Goal: Task Accomplishment & Management: Manage account settings

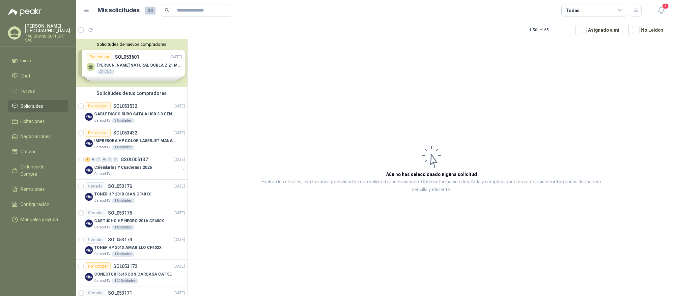
click at [42, 102] on span "Solicitudes" at bounding box center [31, 105] width 23 height 7
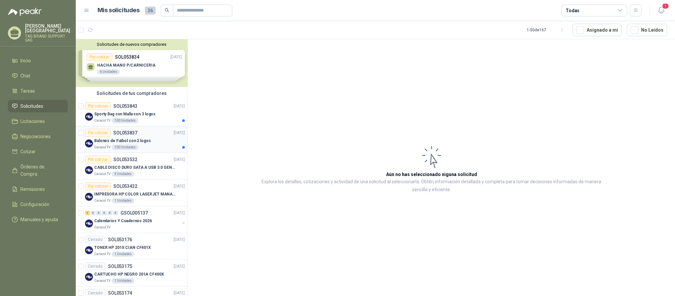
click at [148, 144] on div "Balones de Futbol con 2 logos" at bounding box center [139, 141] width 91 height 8
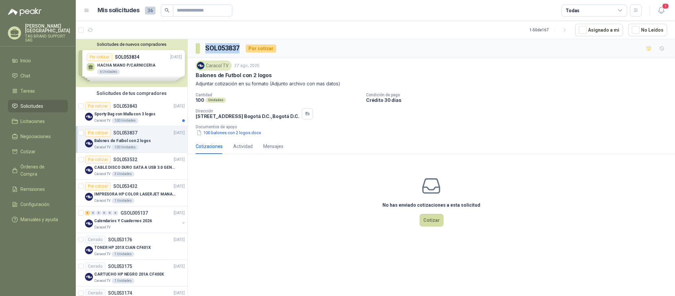
drag, startPoint x: 205, startPoint y: 48, endPoint x: 239, endPoint y: 44, distance: 34.9
click at [239, 44] on section "SOL053837" at bounding box center [218, 48] width 45 height 11
copy h3 "SOL053837"
click at [233, 134] on button "100 balones con 2 logos.docx" at bounding box center [229, 132] width 66 height 7
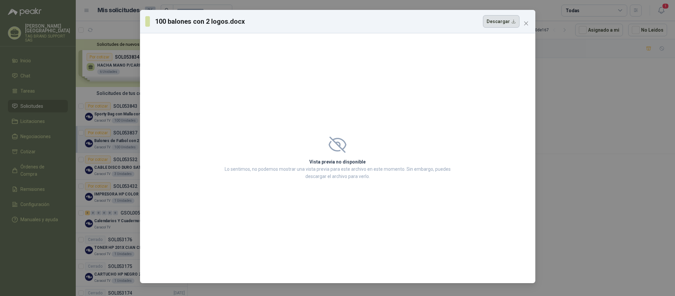
click at [494, 20] on button "Descargar" at bounding box center [501, 21] width 37 height 13
drag, startPoint x: 525, startPoint y: 21, endPoint x: 528, endPoint y: 23, distance: 3.4
click at [525, 21] on icon "close" at bounding box center [525, 23] width 5 height 5
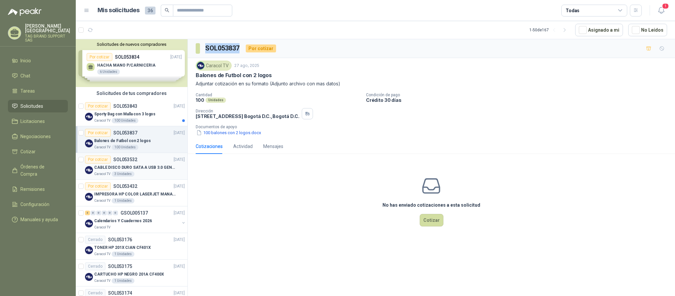
click at [139, 160] on div "Por cotizar SOL053532 [DATE]" at bounding box center [135, 159] width 100 height 8
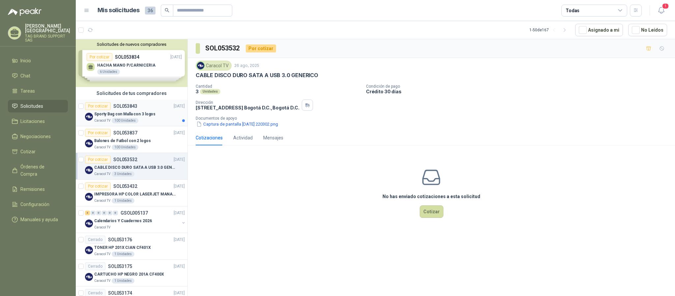
click at [132, 113] on p "Sporty Bag con Malla con 3 logos" at bounding box center [124, 114] width 61 height 6
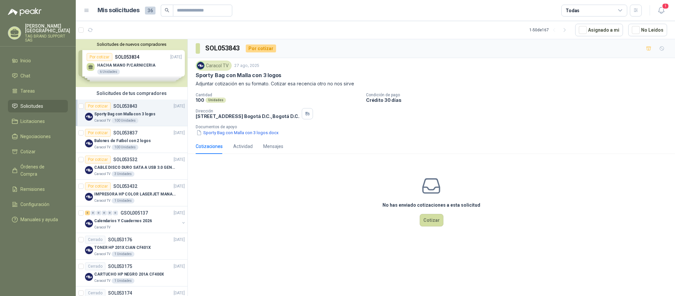
click at [129, 115] on p "Sporty Bag con Malla con 3 logos" at bounding box center [124, 114] width 61 height 6
click at [255, 135] on button "Sporty Bag con Malla con 3 logos.docx" at bounding box center [238, 132] width 84 height 7
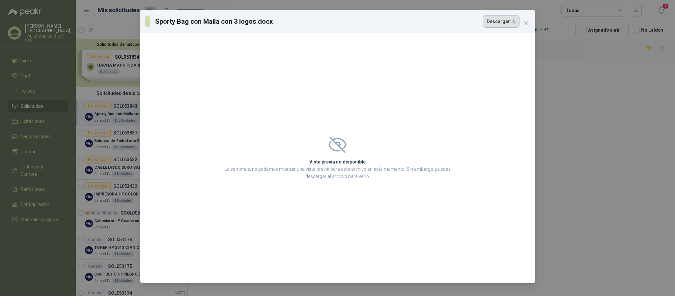
click at [496, 21] on button "Descargar" at bounding box center [501, 21] width 37 height 13
click at [527, 20] on button "Close" at bounding box center [526, 23] width 11 height 11
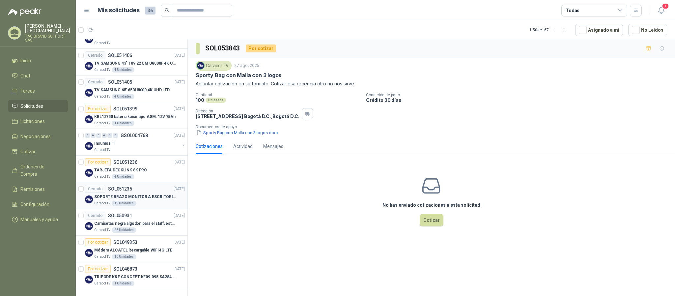
scroll to position [1152, 0]
click at [154, 272] on div "Por cotizar SOL048873 [DATE]" at bounding box center [135, 269] width 100 height 8
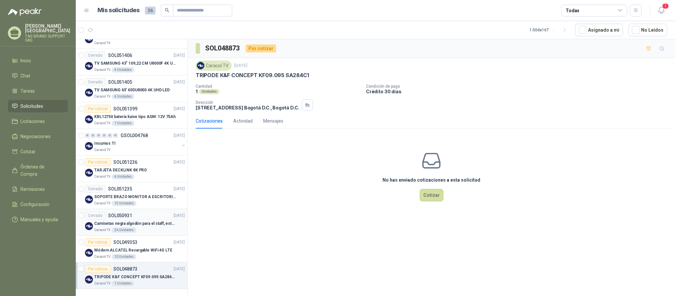
click at [139, 218] on div "Cerrado SOL050931 [DATE]" at bounding box center [135, 215] width 100 height 8
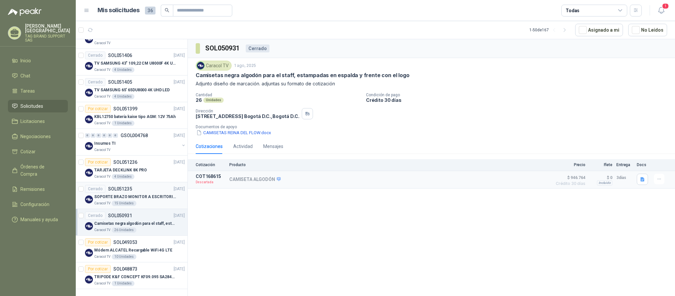
click at [149, 196] on p "SOPORTE BRAZO MONITOR A ESCRITORIO NBF80" at bounding box center [135, 197] width 82 height 6
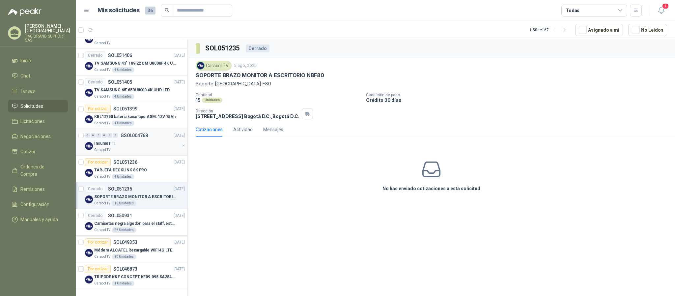
click at [139, 144] on div "Insumos TI" at bounding box center [136, 143] width 85 height 8
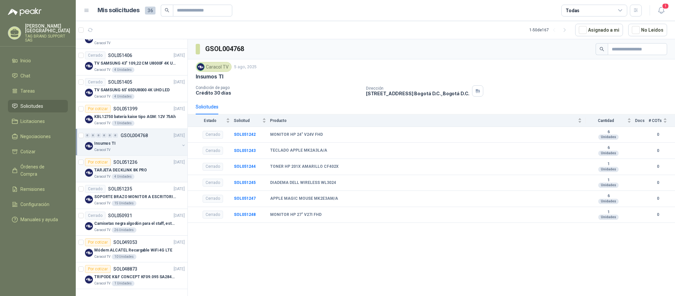
scroll to position [1103, 0]
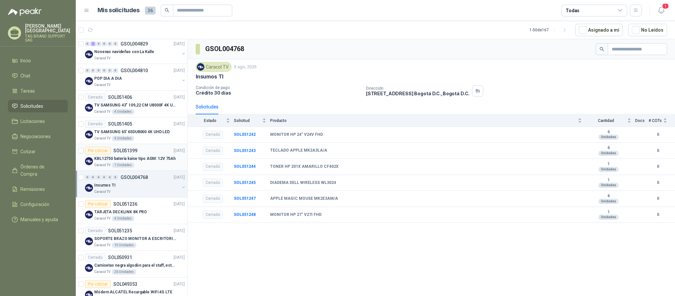
click at [141, 168] on div "Caracol TV 1 Unidades" at bounding box center [139, 164] width 91 height 5
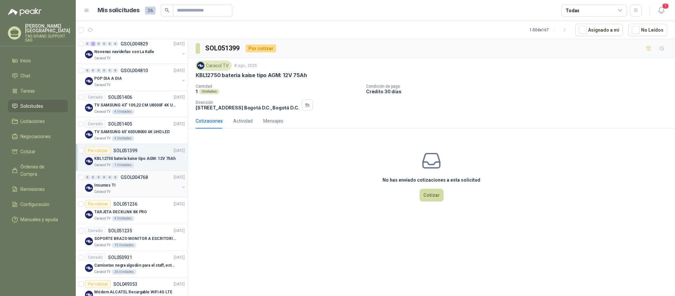
click at [137, 189] on div "Insumos TI" at bounding box center [136, 185] width 85 height 8
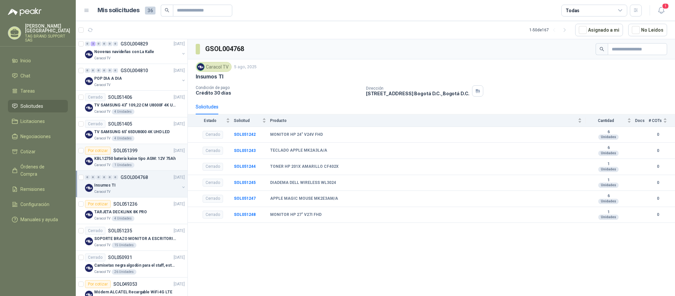
click at [136, 162] on p "KBL12750 batería kaise tipo AGM: 12V 75Ah" at bounding box center [134, 158] width 81 height 6
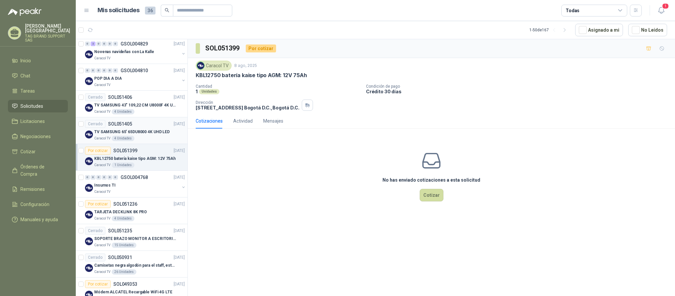
click at [142, 141] on div "Caracol TV 4 Unidades" at bounding box center [139, 138] width 91 height 5
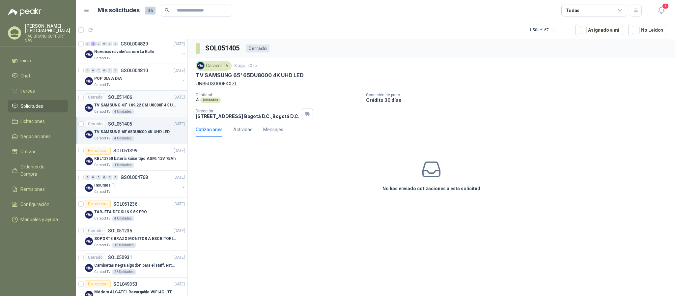
click at [155, 108] on p "TV SAMSUNG 43" 109,22 CM U8000F 4K UHD" at bounding box center [135, 105] width 82 height 6
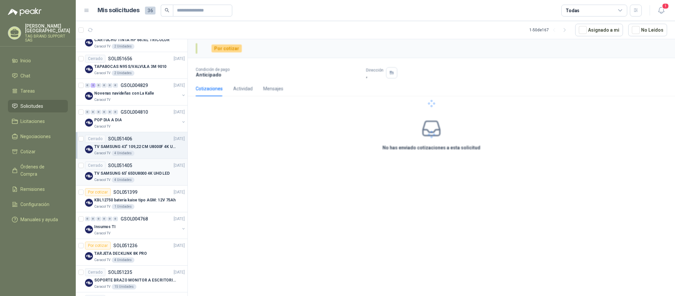
scroll to position [1053, 0]
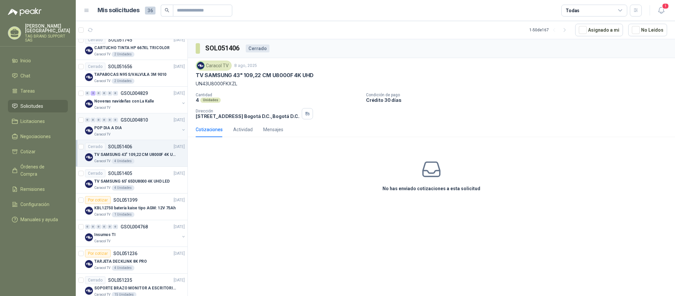
click at [150, 132] on div "POP DIA A DIA" at bounding box center [136, 128] width 85 height 8
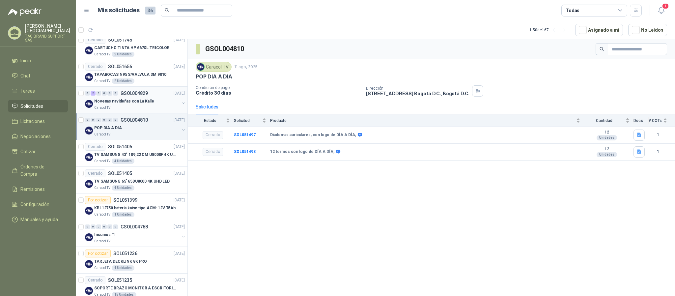
click at [122, 110] on div "Caracol TV" at bounding box center [136, 107] width 85 height 5
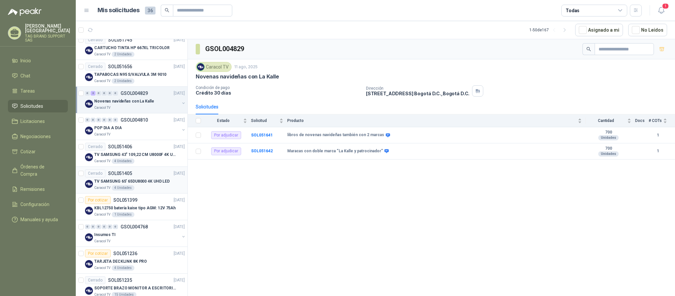
scroll to position [1004, 0]
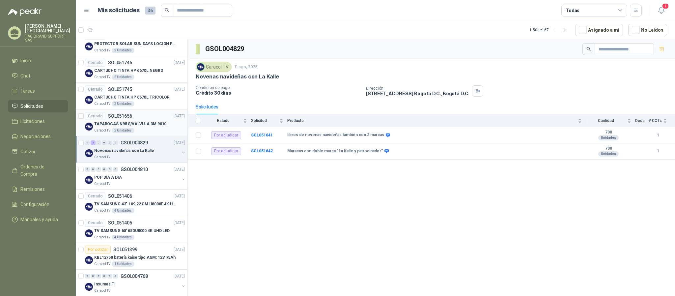
click at [143, 127] on p "TAPABOCAS N95 S/VALVULA 3M 9010" at bounding box center [130, 124] width 72 height 6
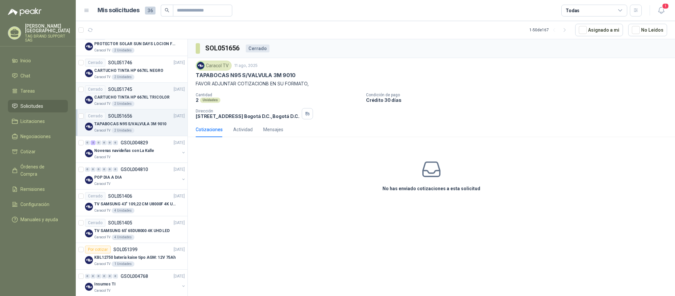
click at [148, 100] on p "CARTUCHO TINTA HP 667XL TRICOLOR" at bounding box center [131, 97] width 75 height 6
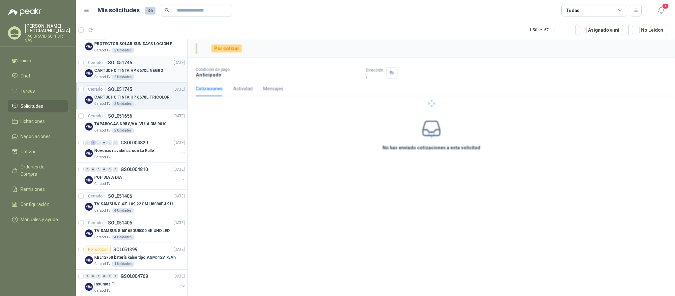
click at [152, 74] on p "CARTUCHO TINTA HP 667XL NEGRO" at bounding box center [128, 71] width 69 height 6
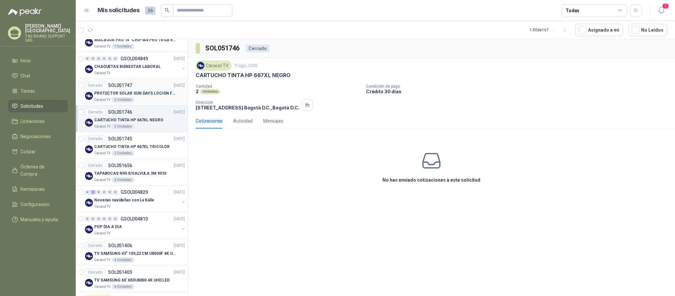
click at [151, 102] on div "Caracol TV 2 Unidades" at bounding box center [139, 99] width 91 height 5
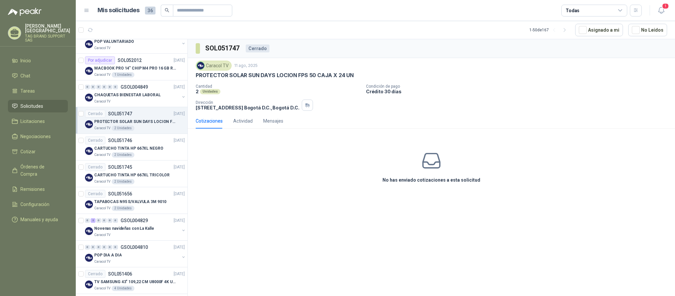
scroll to position [905, 0]
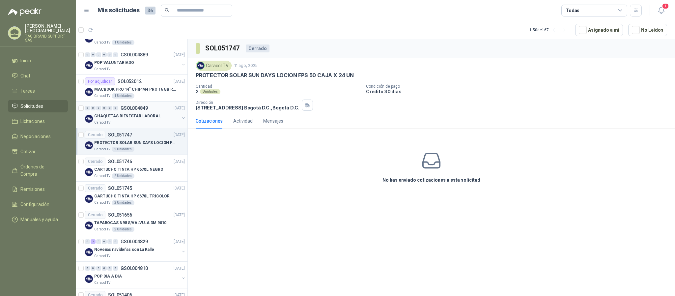
click at [142, 125] on div "Caracol TV" at bounding box center [136, 122] width 85 height 5
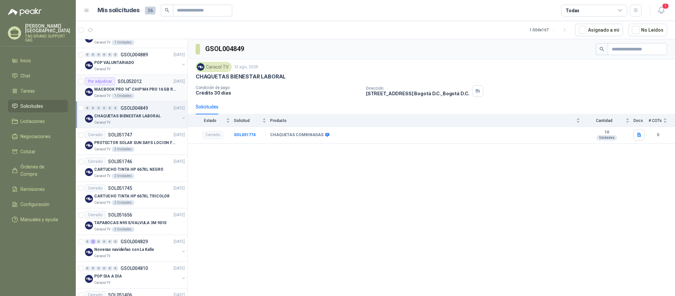
click at [140, 98] on div "Caracol TV 1 Unidades" at bounding box center [139, 95] width 91 height 5
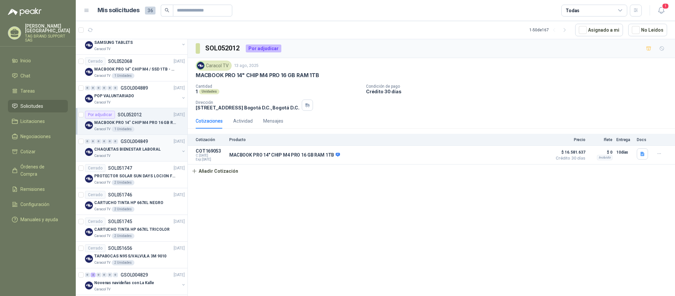
scroll to position [856, 0]
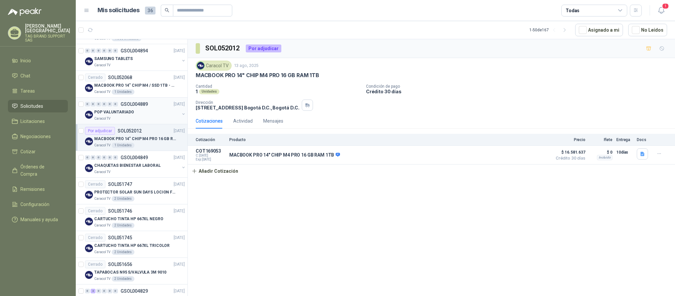
click at [137, 116] on div "POP VALUNTARIADO" at bounding box center [136, 112] width 85 height 8
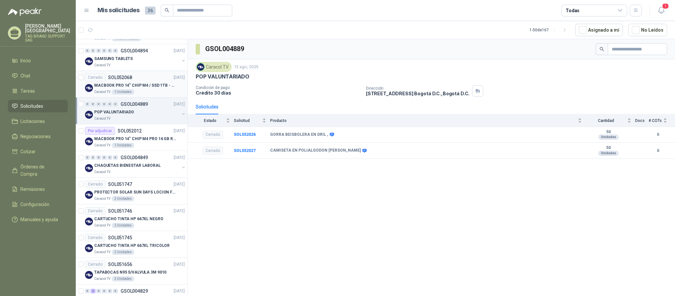
click at [152, 89] on p "MACBOOK PRO 14" CHIP M4 / SSD 1TB - 24 GB RAM" at bounding box center [135, 85] width 82 height 6
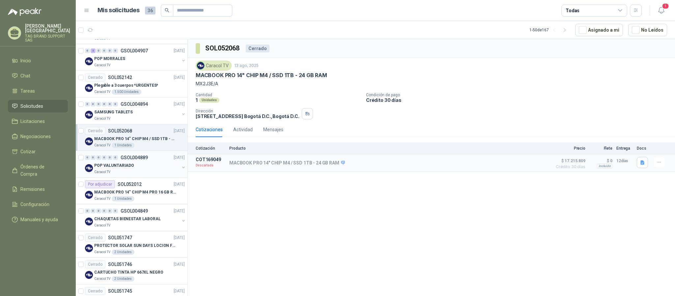
scroll to position [757, 0]
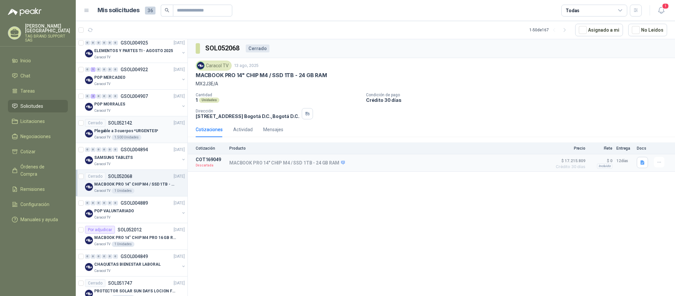
click at [141, 134] on p "Plegable a 3 cuerpos *URGENTES*" at bounding box center [126, 131] width 64 height 6
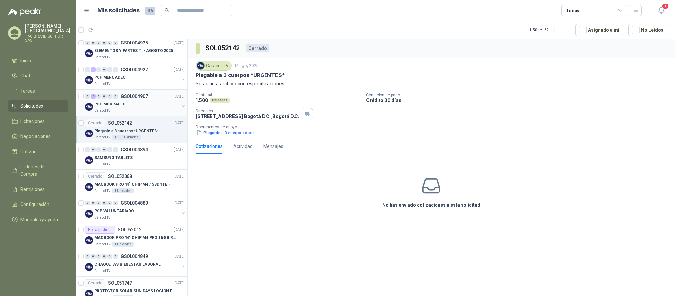
click at [144, 113] on div "Caracol TV" at bounding box center [136, 110] width 85 height 5
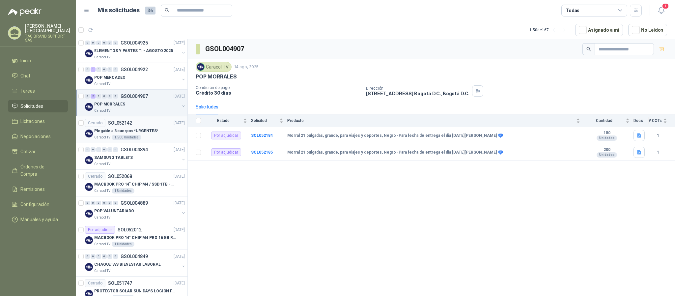
scroll to position [708, 0]
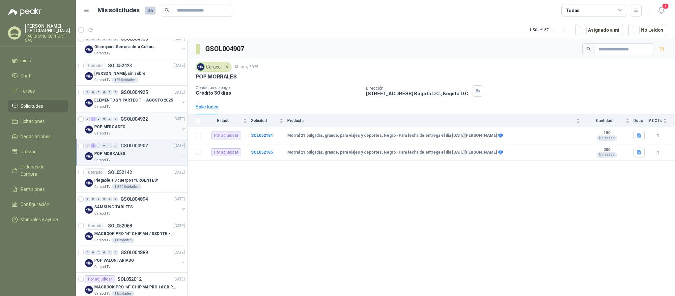
click at [141, 135] on div "Caracol TV" at bounding box center [136, 133] width 85 height 5
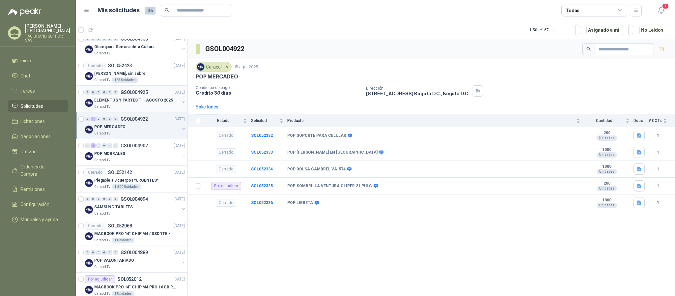
click at [128, 103] on p "ELEMENTOS Y PARTES TI - AGOSTO 2025" at bounding box center [133, 100] width 79 height 6
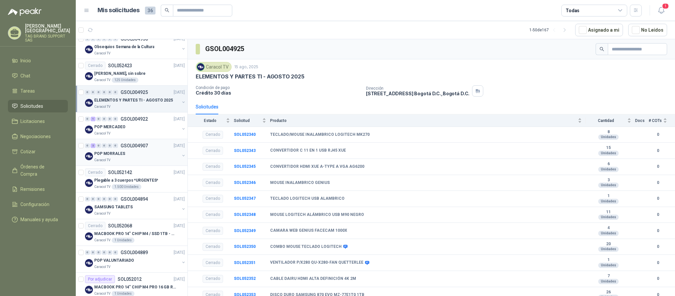
scroll to position [658, 0]
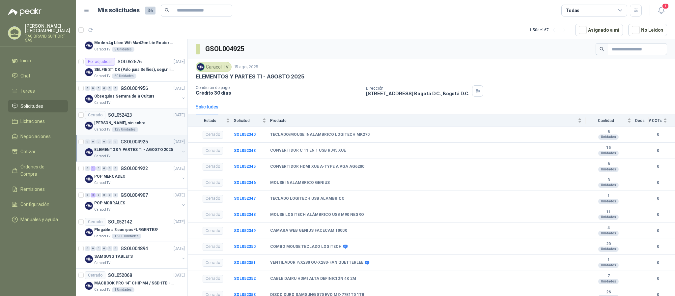
click at [141, 126] on p "[PERSON_NAME], sin sobre" at bounding box center [119, 123] width 51 height 6
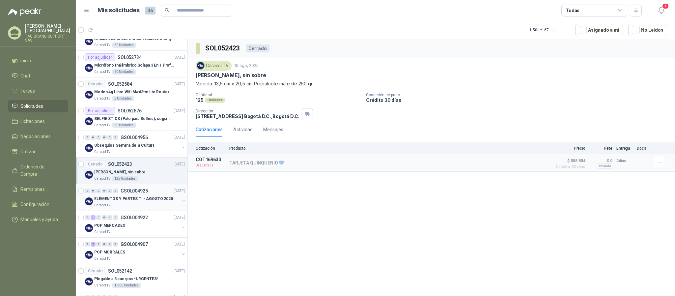
scroll to position [609, 0]
click at [137, 155] on div "Caracol TV" at bounding box center [136, 152] width 85 height 5
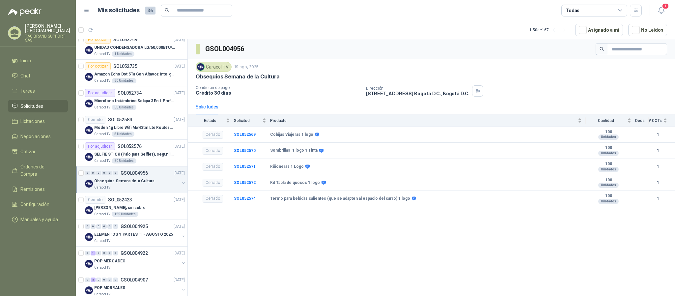
scroll to position [559, 0]
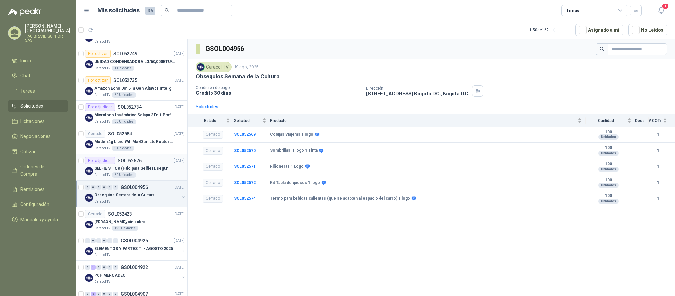
click at [141, 172] on p "SELFIE STICK (Palo para Selfies), segun link adjunto" at bounding box center [135, 168] width 82 height 6
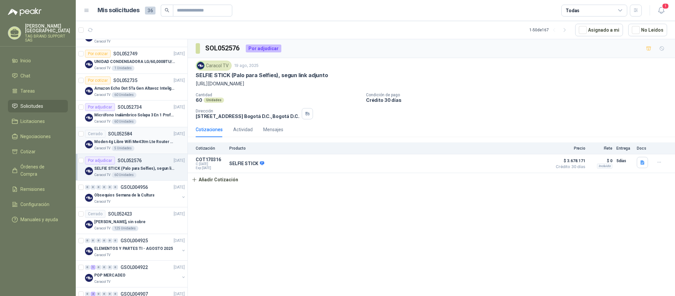
click at [134, 145] on p "Moden 4g Libre Wifi Mw43tm Lte Router Móvil Internet 5ghz" at bounding box center [135, 142] width 82 height 6
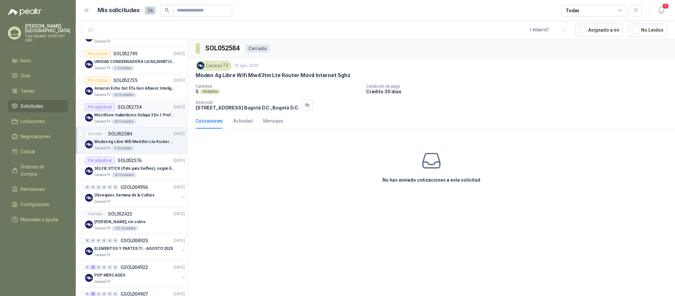
click at [144, 118] on p "Micrófono Inalámbrico Solapa 3 En 1 Profesional F11-2 X2" at bounding box center [135, 115] width 82 height 6
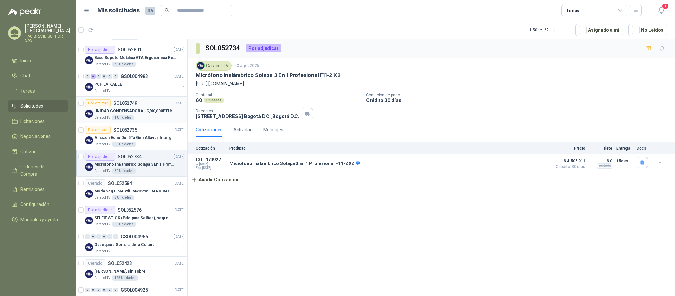
scroll to position [461, 0]
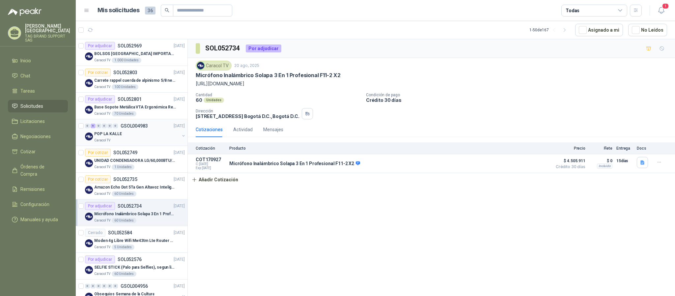
click at [144, 128] on p "GSOL004983" at bounding box center [134, 126] width 27 height 5
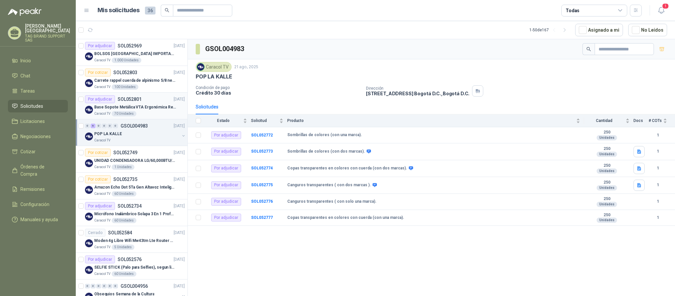
click at [147, 114] on div "Caracol TV 70 Unidades" at bounding box center [139, 113] width 91 height 5
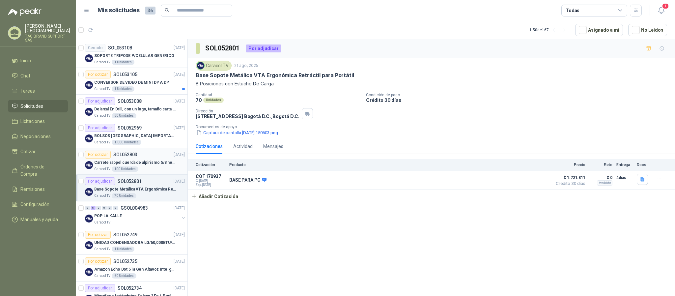
scroll to position [362, 0]
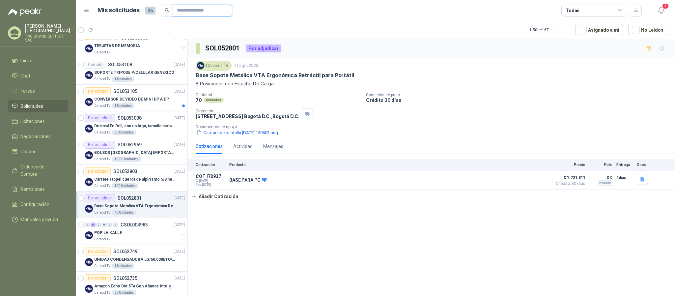
click at [207, 7] on input "text" at bounding box center [200, 10] width 46 height 11
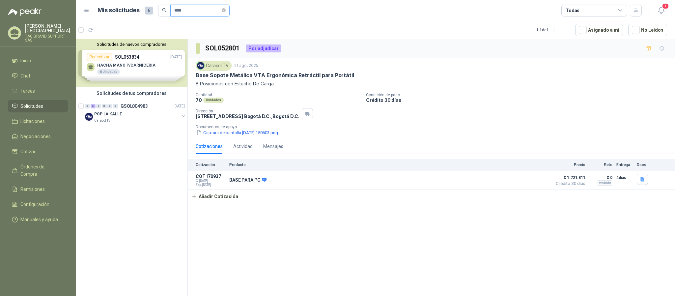
scroll to position [0, 0]
drag, startPoint x: 201, startPoint y: 12, endPoint x: 163, endPoint y: 8, distance: 37.7
click at [162, 12] on span "****" at bounding box center [193, 11] width 71 height 12
paste input "******"
type input "**********"
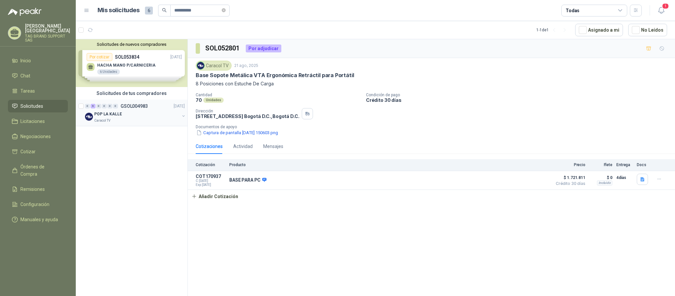
click at [146, 116] on div "POP LA KALLE" at bounding box center [136, 114] width 85 height 8
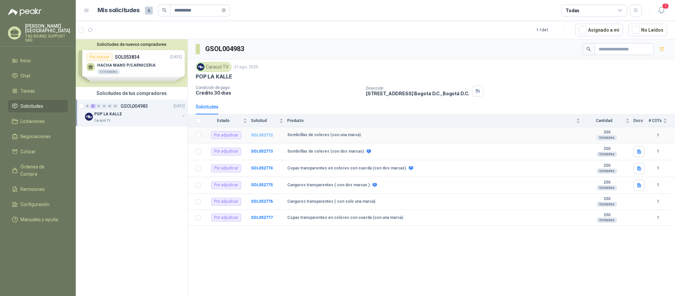
click at [257, 137] on b "SOL052772" at bounding box center [262, 135] width 22 height 5
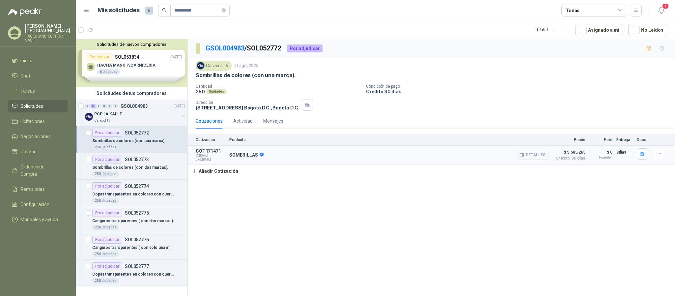
click at [534, 155] on button "Detalles" at bounding box center [532, 155] width 31 height 9
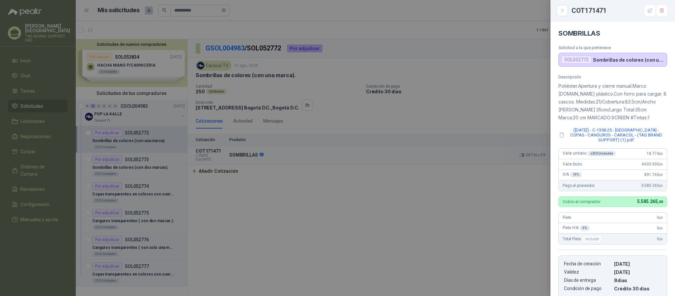
scroll to position [116, 0]
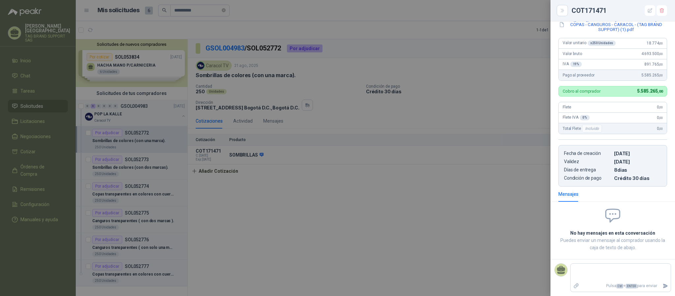
type textarea "*"
type textarea "**"
click at [460, 225] on div at bounding box center [337, 148] width 675 height 296
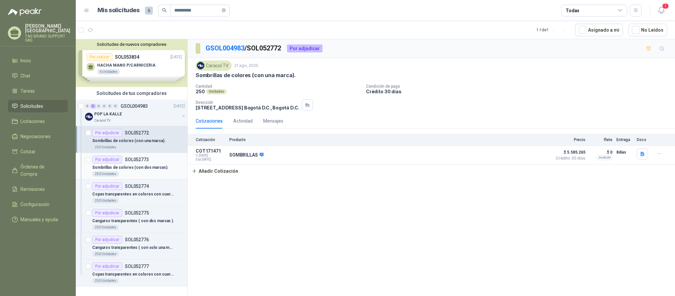
click at [136, 163] on div "Por adjudicar SOL052773" at bounding box center [120, 159] width 57 height 8
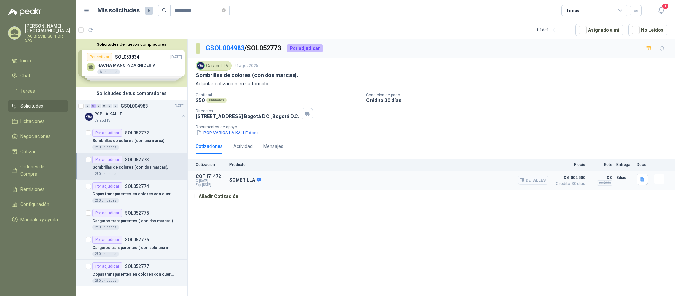
click at [539, 182] on button "Detalles" at bounding box center [532, 180] width 31 height 9
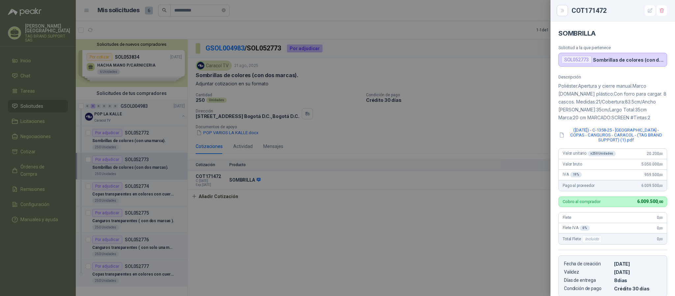
scroll to position [116, 0]
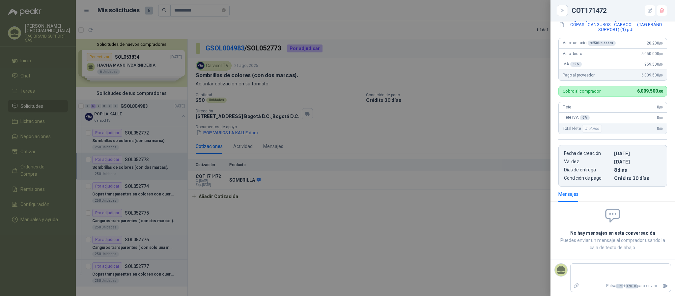
click at [124, 164] on div at bounding box center [337, 148] width 675 height 296
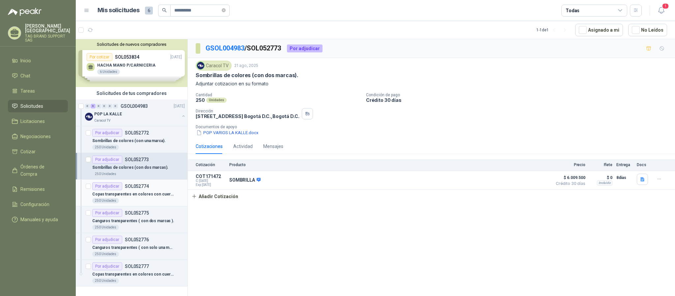
click at [136, 194] on p "Copas transparentes en colores con cuerda (con dos marcas)." at bounding box center [133, 194] width 82 height 6
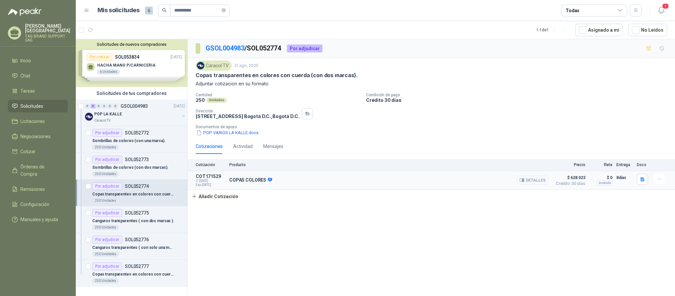
click at [529, 179] on button "Detalles" at bounding box center [532, 180] width 31 height 9
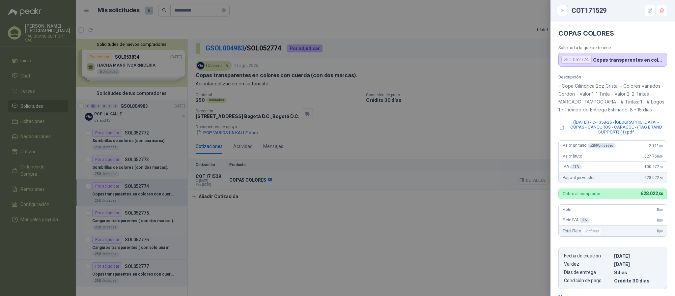
scroll to position [108, 0]
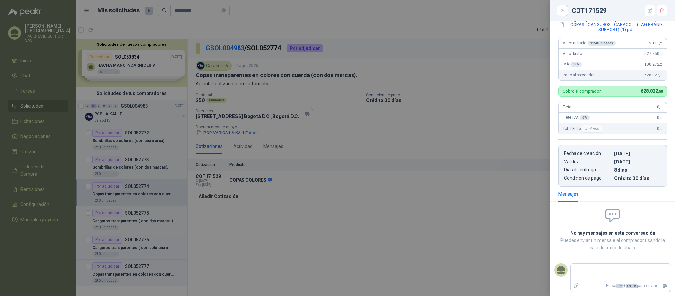
click at [449, 109] on div at bounding box center [337, 148] width 675 height 296
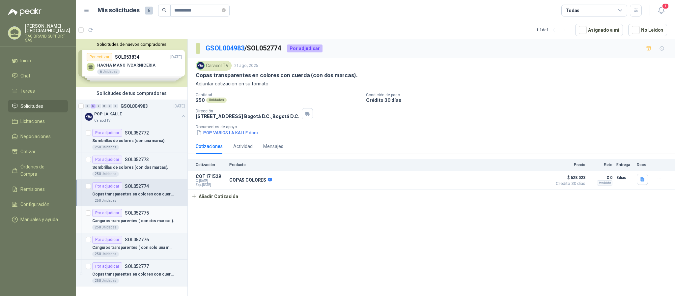
click at [132, 216] on div "Por adjudicar SOL052775" at bounding box center [120, 213] width 57 height 8
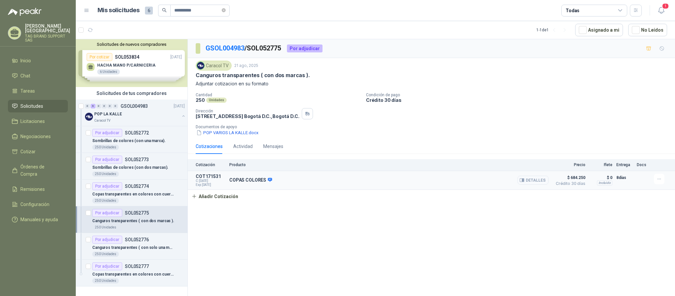
click at [525, 184] on button "Detalles" at bounding box center [532, 180] width 31 height 9
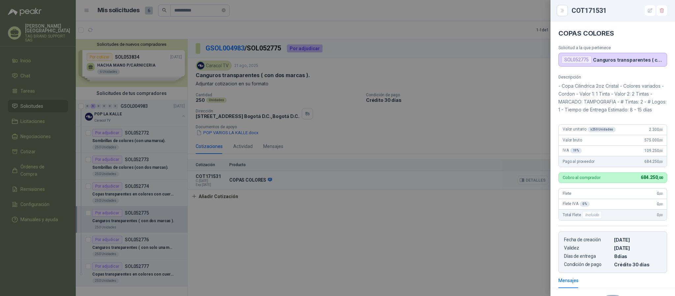
scroll to position [92, 0]
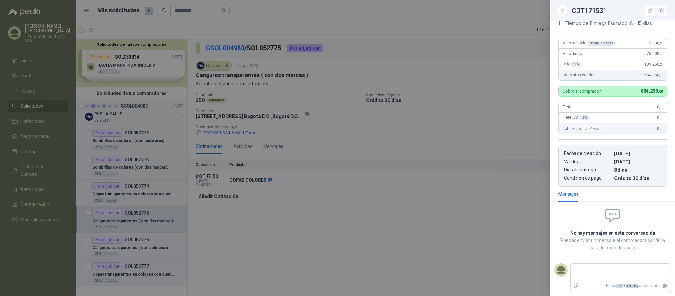
click at [447, 206] on div at bounding box center [337, 148] width 675 height 296
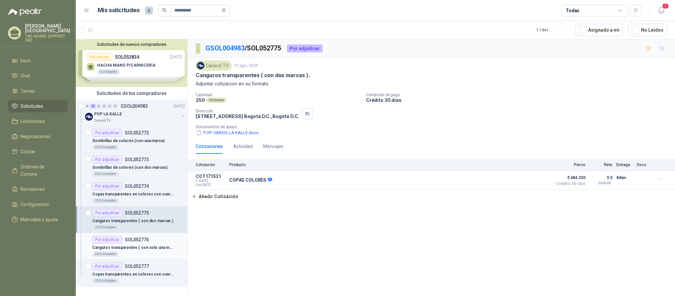
click at [131, 251] on p "Canguros transparentes ( con solo una marca)." at bounding box center [133, 247] width 82 height 6
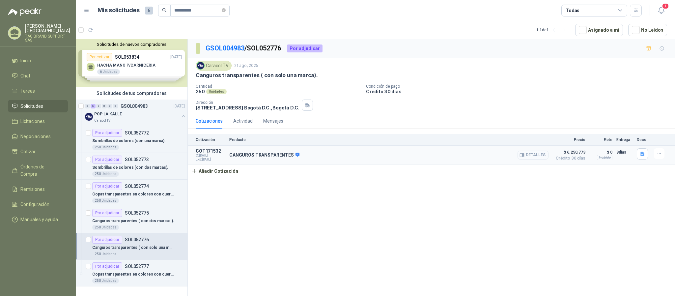
click at [540, 156] on button "Detalles" at bounding box center [532, 155] width 31 height 9
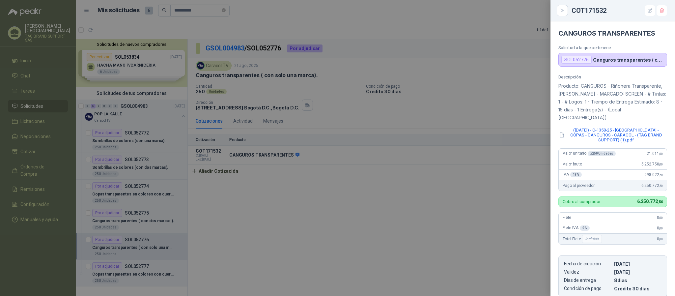
scroll to position [108, 0]
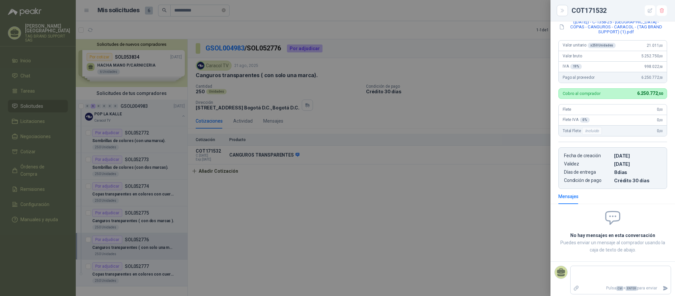
drag, startPoint x: 452, startPoint y: 209, endPoint x: 441, endPoint y: 215, distance: 12.8
click at [452, 209] on div at bounding box center [337, 148] width 675 height 296
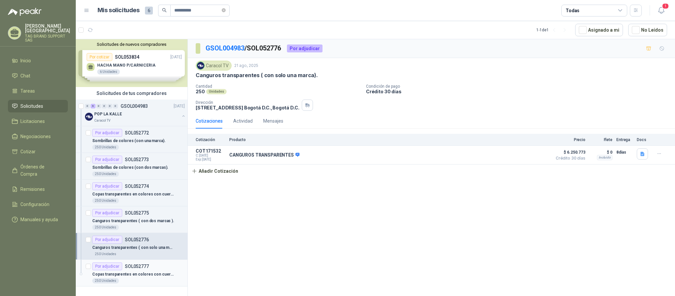
click at [116, 275] on p "Copas transparentes en colores con cuerda (con una marca)." at bounding box center [133, 274] width 82 height 6
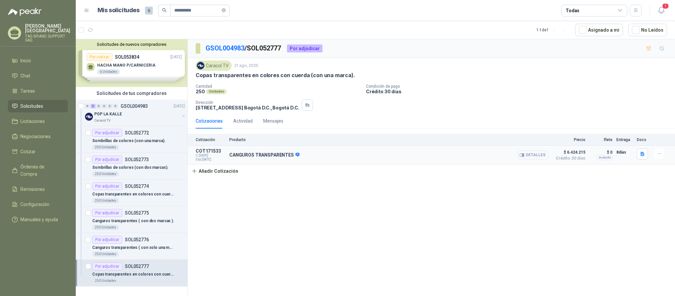
click at [539, 158] on button "Detalles" at bounding box center [532, 155] width 31 height 9
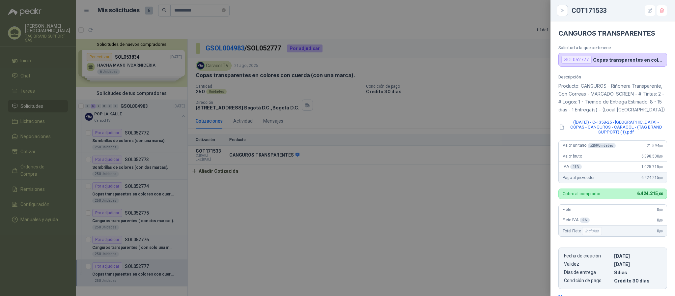
scroll to position [108, 0]
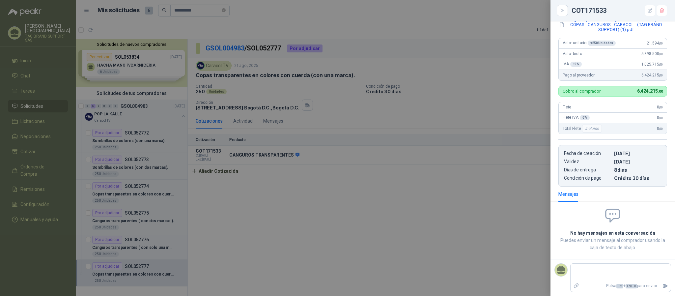
click at [308, 198] on div at bounding box center [337, 148] width 675 height 296
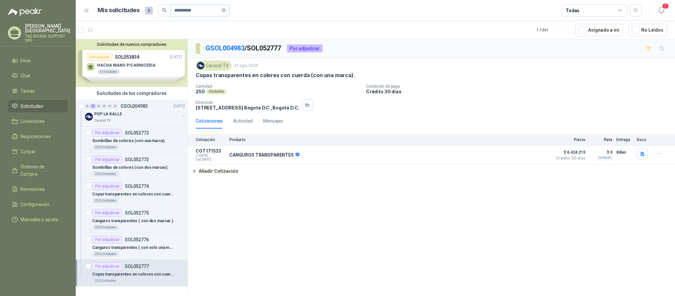
click at [226, 10] on icon "close-circle" at bounding box center [224, 10] width 4 height 4
click at [254, 221] on div "GSOL004983 / SOL052777 Por adjudicar Caracol TV [DATE] Copas transparentes en c…" at bounding box center [431, 168] width 487 height 259
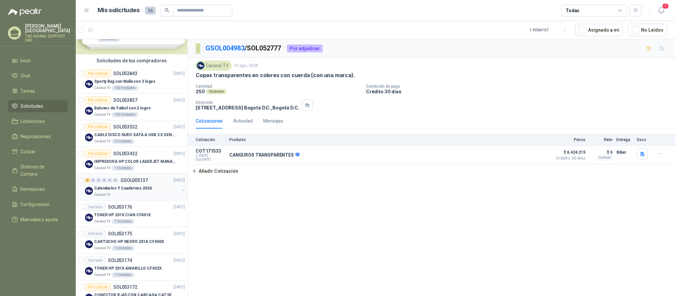
scroll to position [49, 0]
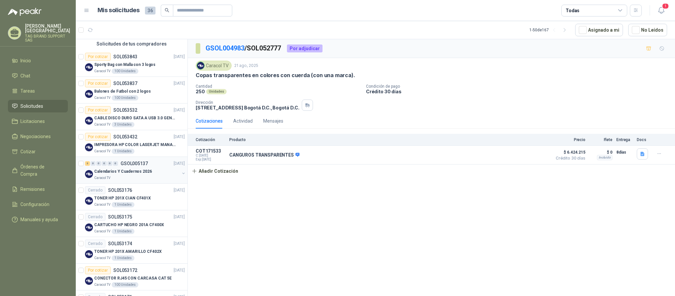
click at [150, 183] on div "3 0 0 0 0 0 GSOL005137 [DATE] Calendarios Y Cuadernos 2026 Caracol TV" at bounding box center [132, 170] width 112 height 27
click at [142, 172] on p "Calendarios Y Cuadernos 2026" at bounding box center [123, 171] width 58 height 6
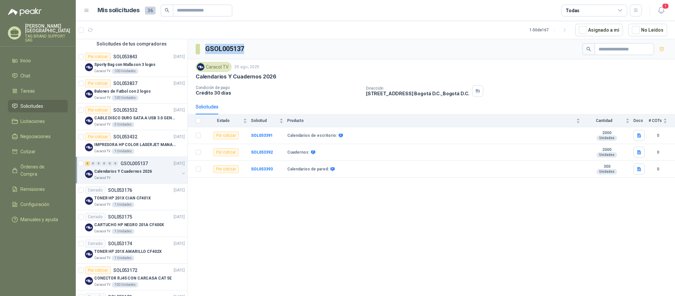
drag, startPoint x: 246, startPoint y: 48, endPoint x: 189, endPoint y: 49, distance: 57.3
click at [189, 49] on div "GSOL005137" at bounding box center [431, 49] width 487 height 20
copy section "GSOL005137"
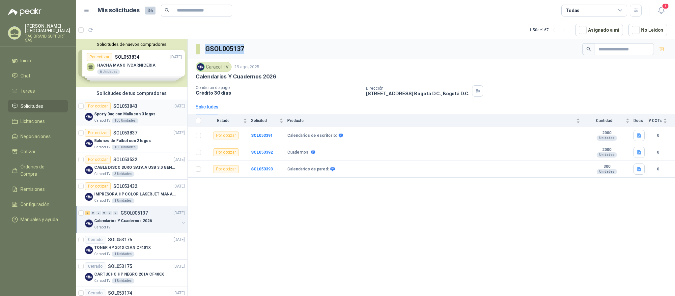
drag, startPoint x: 142, startPoint y: 141, endPoint x: 158, endPoint y: 125, distance: 22.6
click at [142, 141] on p "Balones de Futbol con 2 logos" at bounding box center [122, 141] width 57 height 6
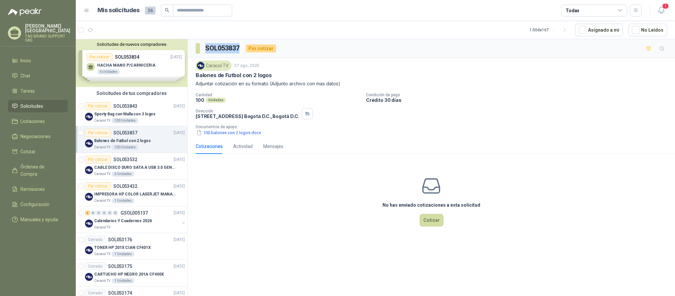
drag, startPoint x: 239, startPoint y: 51, endPoint x: 199, endPoint y: 48, distance: 40.4
click at [199, 48] on section "SOL053837" at bounding box center [218, 48] width 45 height 11
copy section "SOL053837"
click at [134, 116] on p "Sporty Bag con Malla con 3 logos" at bounding box center [124, 114] width 61 height 6
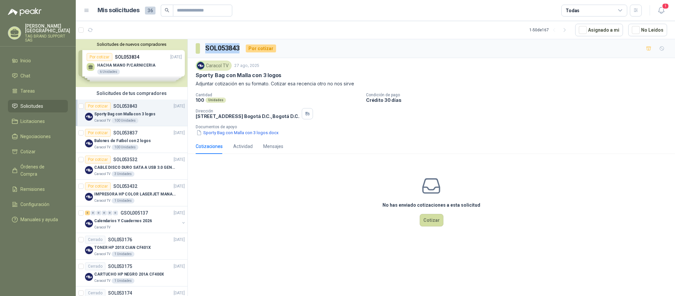
drag, startPoint x: 241, startPoint y: 49, endPoint x: 207, endPoint y: 48, distance: 34.6
click at [207, 48] on div "SOL053843 Por cotizar" at bounding box center [236, 48] width 80 height 11
copy h3 "SOL053843"
click at [36, 102] on span "Solicitudes" at bounding box center [31, 105] width 23 height 7
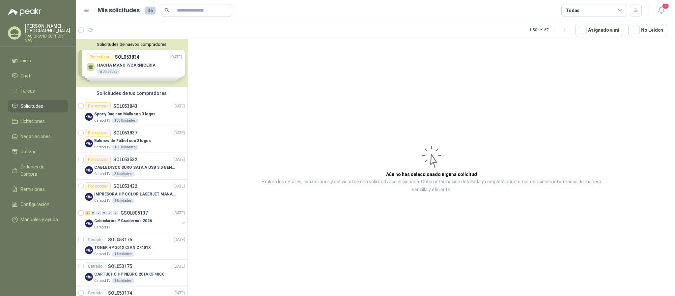
click at [36, 102] on span "Solicitudes" at bounding box center [31, 105] width 23 height 7
click at [31, 102] on span "Solicitudes" at bounding box center [31, 105] width 23 height 7
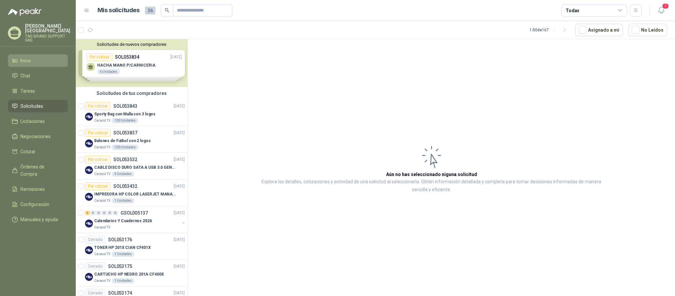
click at [32, 57] on li "Inicio" at bounding box center [38, 60] width 52 height 7
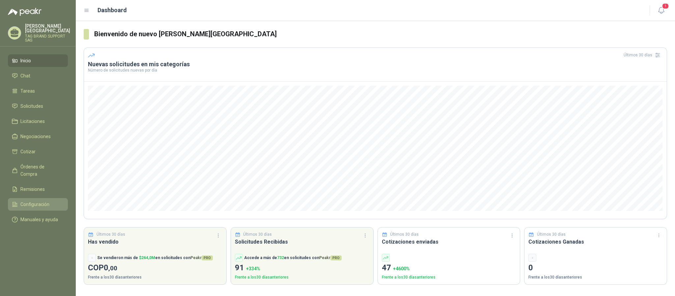
click at [40, 198] on link "Configuración" at bounding box center [38, 204] width 60 height 13
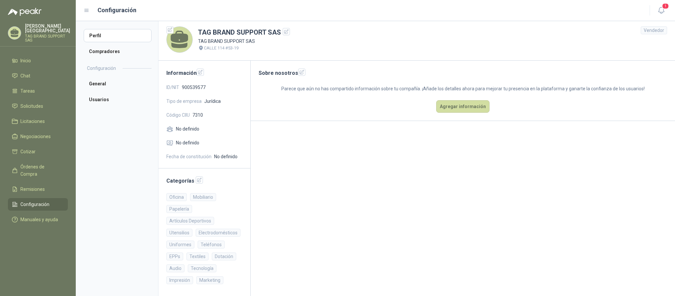
scroll to position [4, 0]
click at [114, 50] on li "Compradores" at bounding box center [118, 51] width 68 height 13
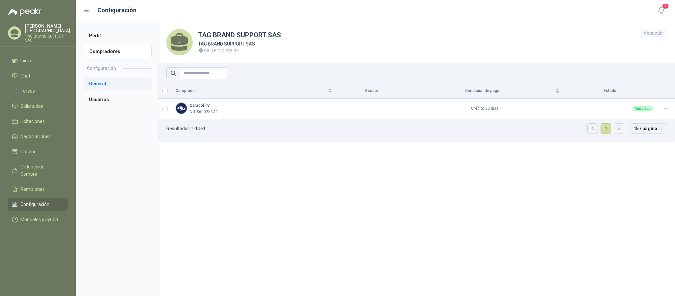
click at [104, 86] on li "General" at bounding box center [118, 83] width 68 height 13
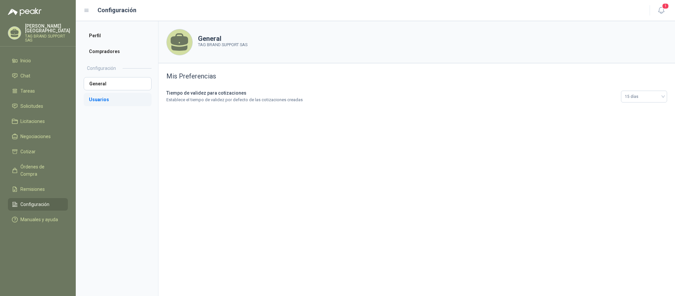
click at [107, 97] on li "Usuarios" at bounding box center [118, 99] width 68 height 13
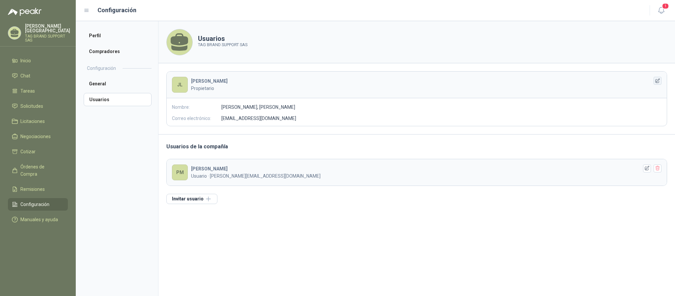
click at [655, 79] on icon "button" at bounding box center [658, 81] width 6 height 6
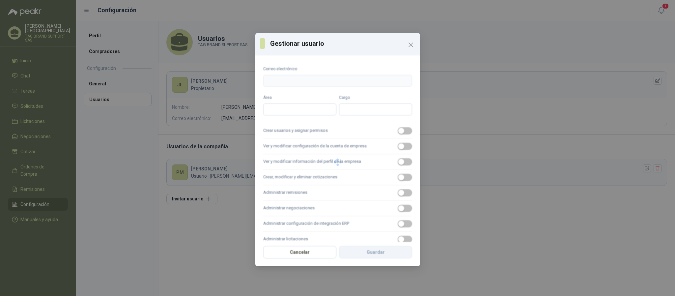
type input "**********"
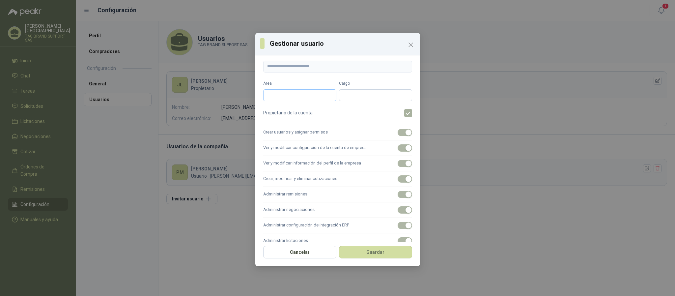
scroll to position [27, 0]
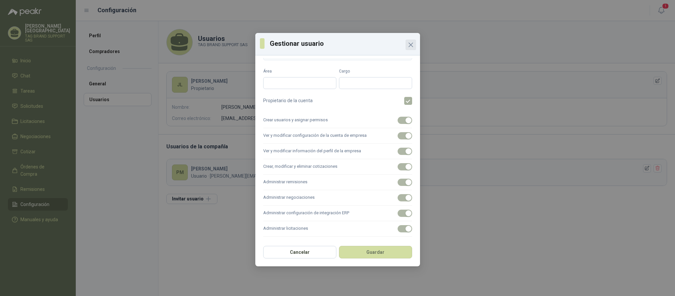
click at [412, 46] on icon "Close" at bounding box center [411, 45] width 4 height 4
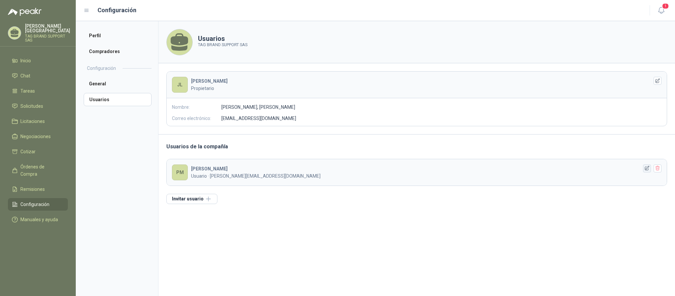
click at [648, 170] on icon "button" at bounding box center [647, 168] width 4 height 4
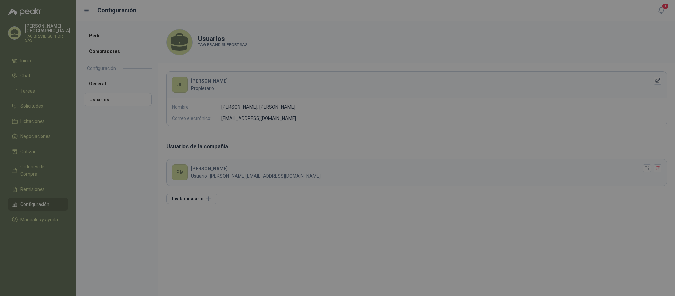
type input "**********"
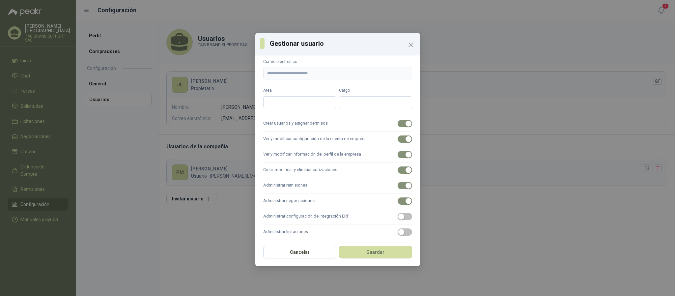
scroll to position [11, 0]
click at [409, 41] on icon "Close" at bounding box center [411, 45] width 8 height 8
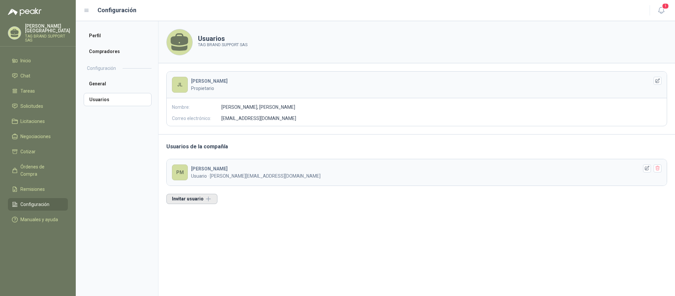
click at [180, 203] on button "Invitar usuario" at bounding box center [191, 199] width 51 height 10
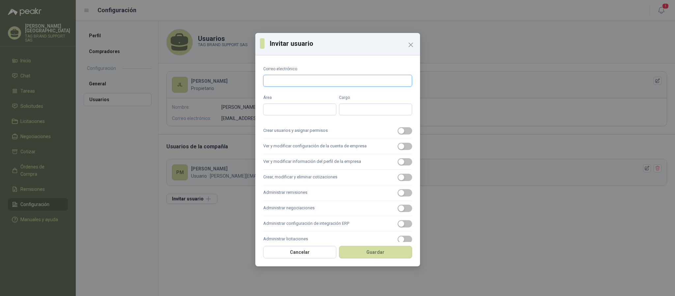
click at [309, 78] on input "Correo electrónico" at bounding box center [337, 81] width 149 height 12
type input "**********"
click at [284, 110] on input "Área" at bounding box center [299, 109] width 73 height 12
type input "*********"
type input "*****"
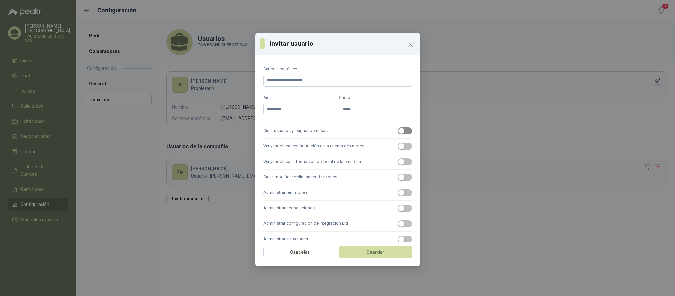
click at [401, 132] on span "button" at bounding box center [405, 130] width 14 height 7
click at [403, 144] on span "button" at bounding box center [405, 146] width 14 height 7
click at [401, 156] on label "Ver y modificar información del perfil de la empresa" at bounding box center [337, 161] width 149 height 15
click at [401, 158] on button "Ver y modificar información del perfil de la empresa" at bounding box center [405, 161] width 14 height 7
click at [402, 173] on label "Crear, modificar y eliminar cotizaciones" at bounding box center [337, 177] width 149 height 15
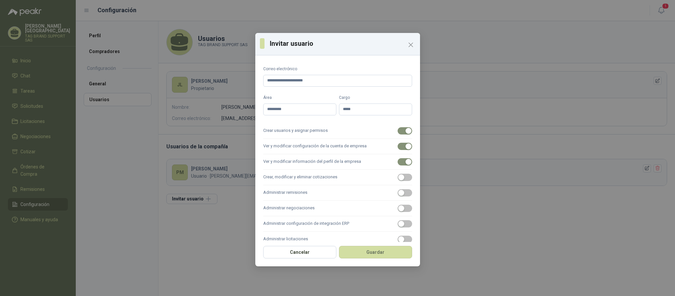
click at [402, 174] on button "Crear, modificar y eliminar cotizaciones" at bounding box center [405, 177] width 14 height 7
click at [403, 190] on span "button" at bounding box center [405, 192] width 14 height 7
click at [401, 209] on span "button" at bounding box center [405, 208] width 14 height 7
click at [401, 222] on span "button" at bounding box center [405, 223] width 14 height 7
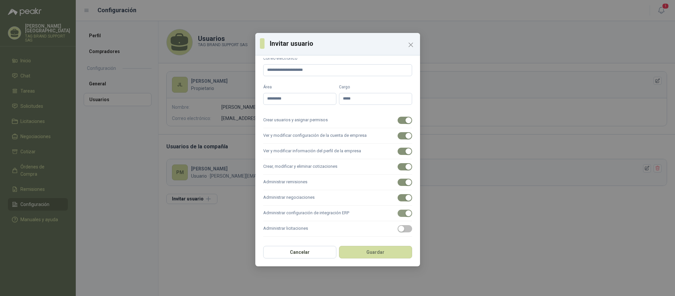
click at [400, 223] on label "Administrar licitaciones" at bounding box center [337, 228] width 149 height 15
click at [400, 225] on button "Administrar licitaciones" at bounding box center [405, 228] width 14 height 7
click at [395, 251] on button "Guardar" at bounding box center [375, 252] width 73 height 13
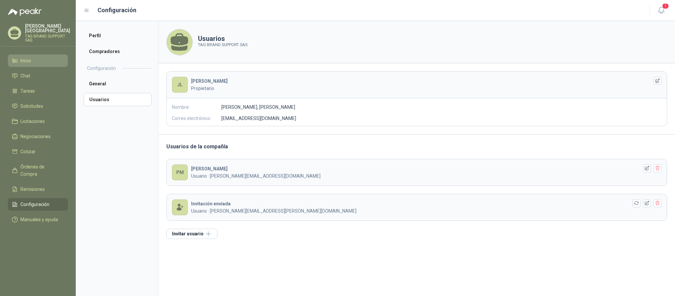
click at [29, 57] on span "Inicio" at bounding box center [25, 60] width 11 height 7
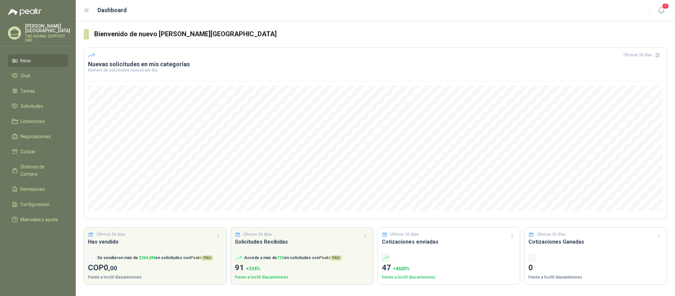
click at [42, 34] on p "TAG BRAND SUPPORT SAS" at bounding box center [47, 38] width 45 height 8
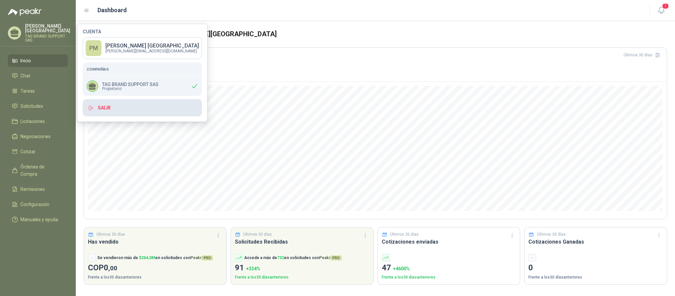
click at [105, 108] on button "Salir" at bounding box center [142, 107] width 119 height 17
